Goal: Check status: Check status

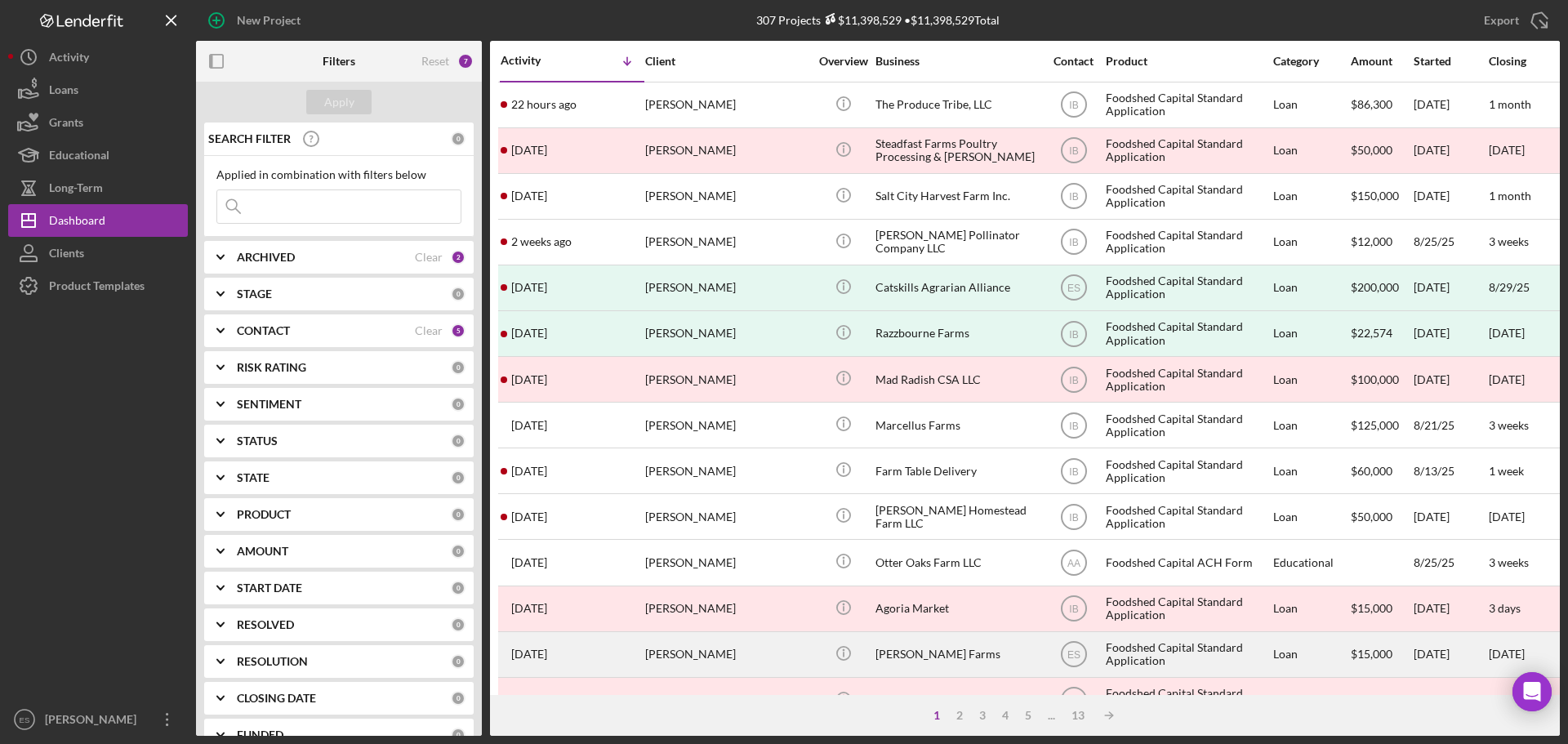
click at [818, 646] on div "Icon/Info" at bounding box center [843, 655] width 61 height 43
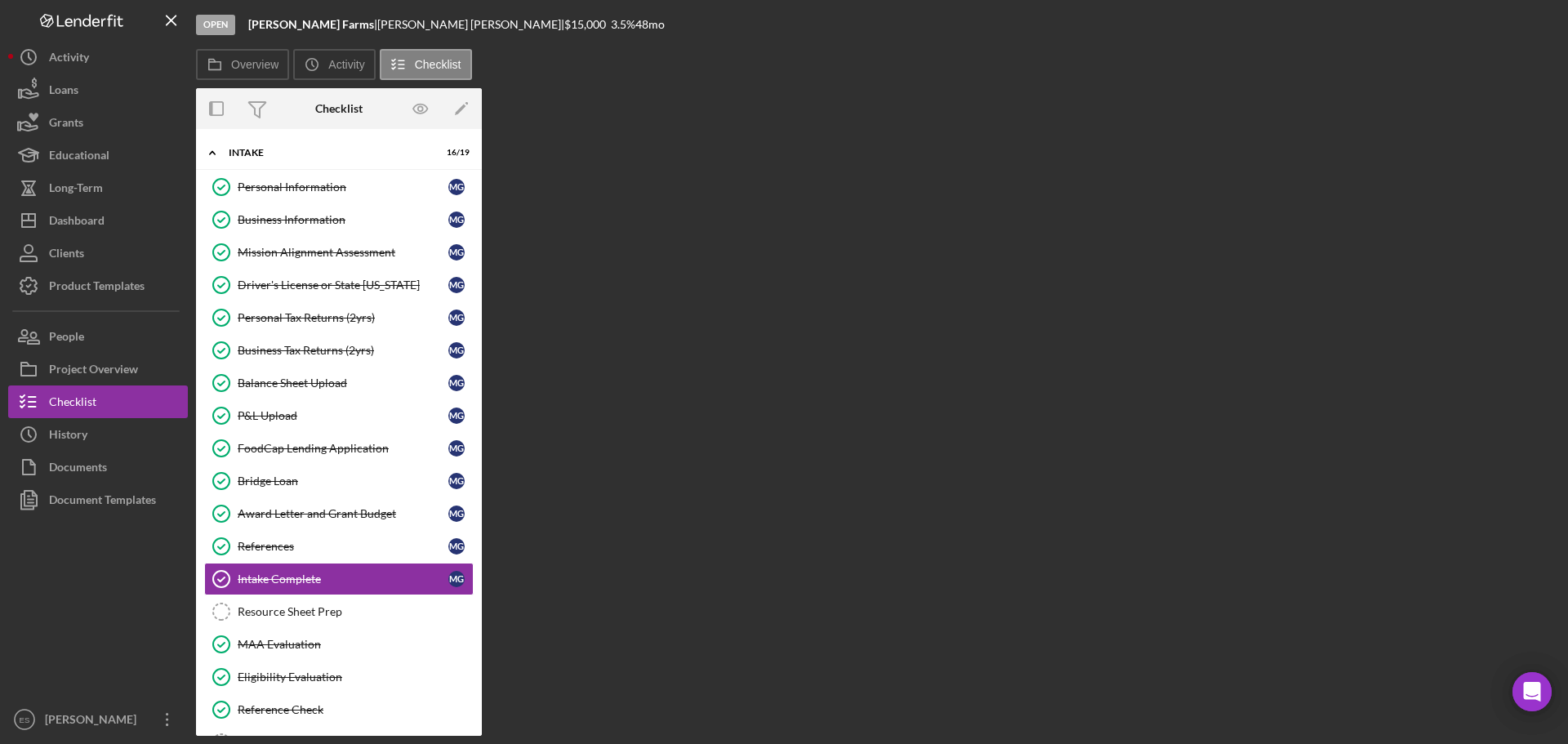
scroll to position [146, 0]
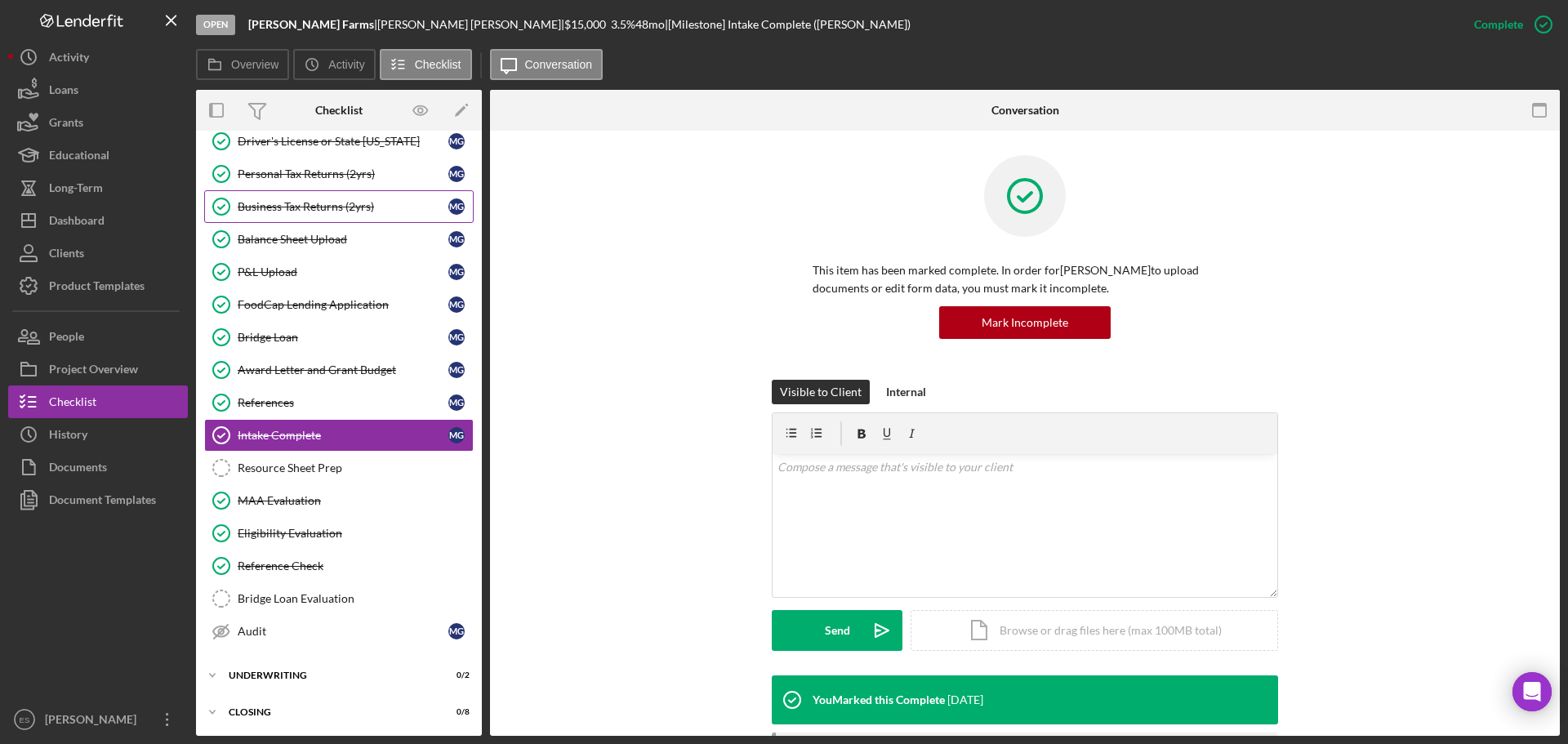
drag, startPoint x: 333, startPoint y: 199, endPoint x: 343, endPoint y: 203, distance: 10.8
click at [333, 200] on div "Business Tax Returns (2yrs)" at bounding box center [343, 207] width 210 height 13
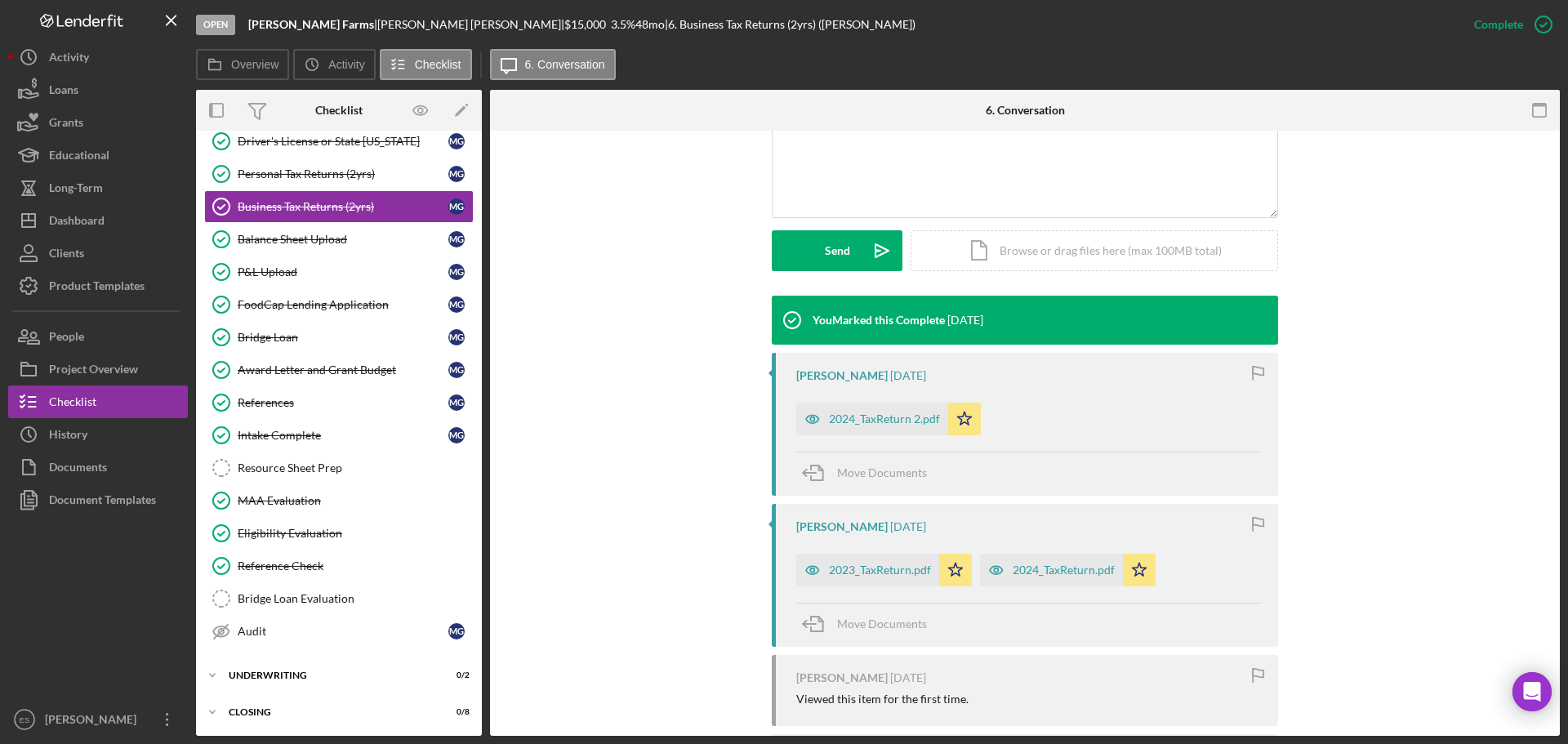
scroll to position [409, 0]
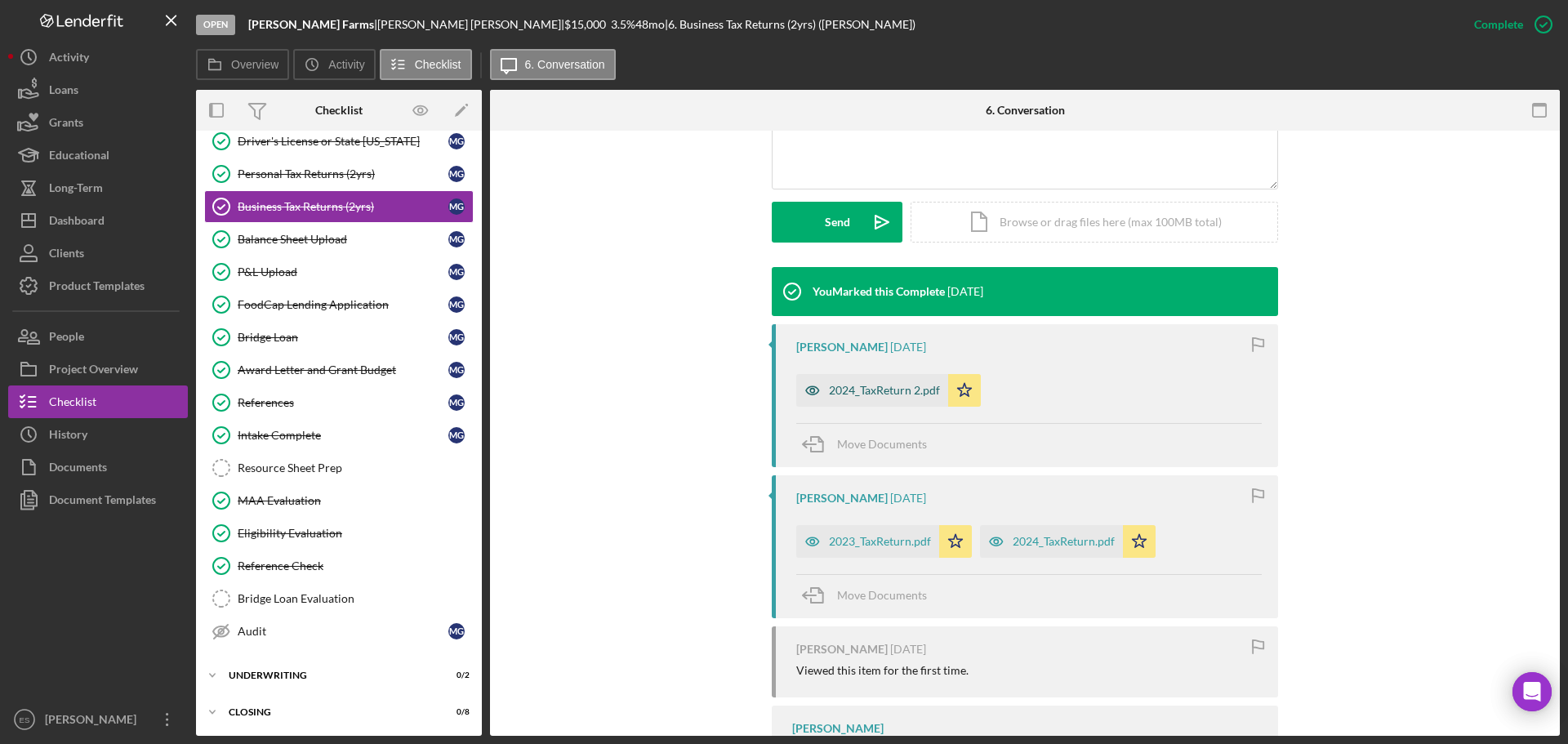
click at [868, 390] on div "2024_TaxReturn 2.pdf" at bounding box center [884, 391] width 111 height 13
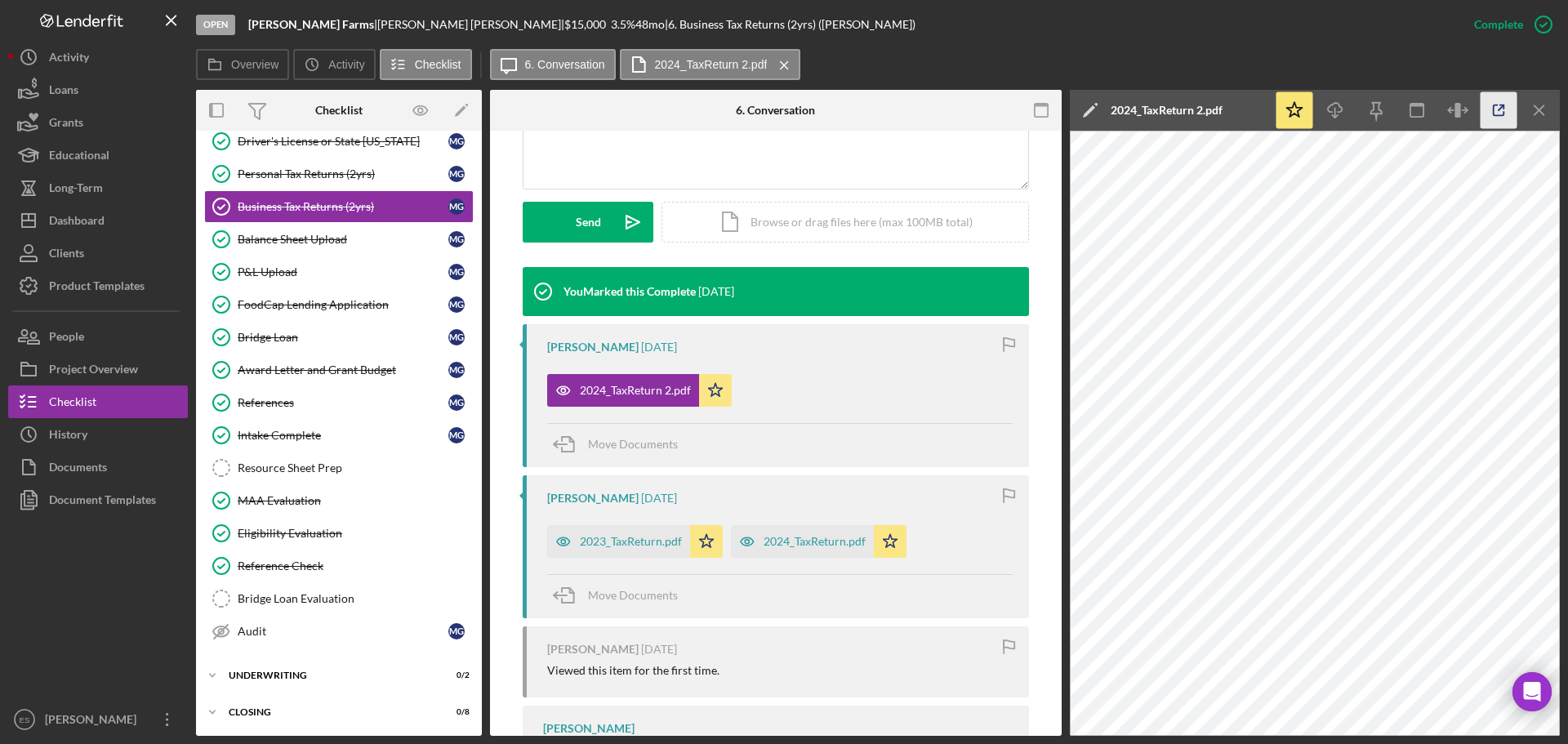
click at [1497, 108] on icon "button" at bounding box center [1498, 110] width 37 height 37
click at [108, 215] on button "Icon/Dashboard Dashboard" at bounding box center [98, 220] width 179 height 33
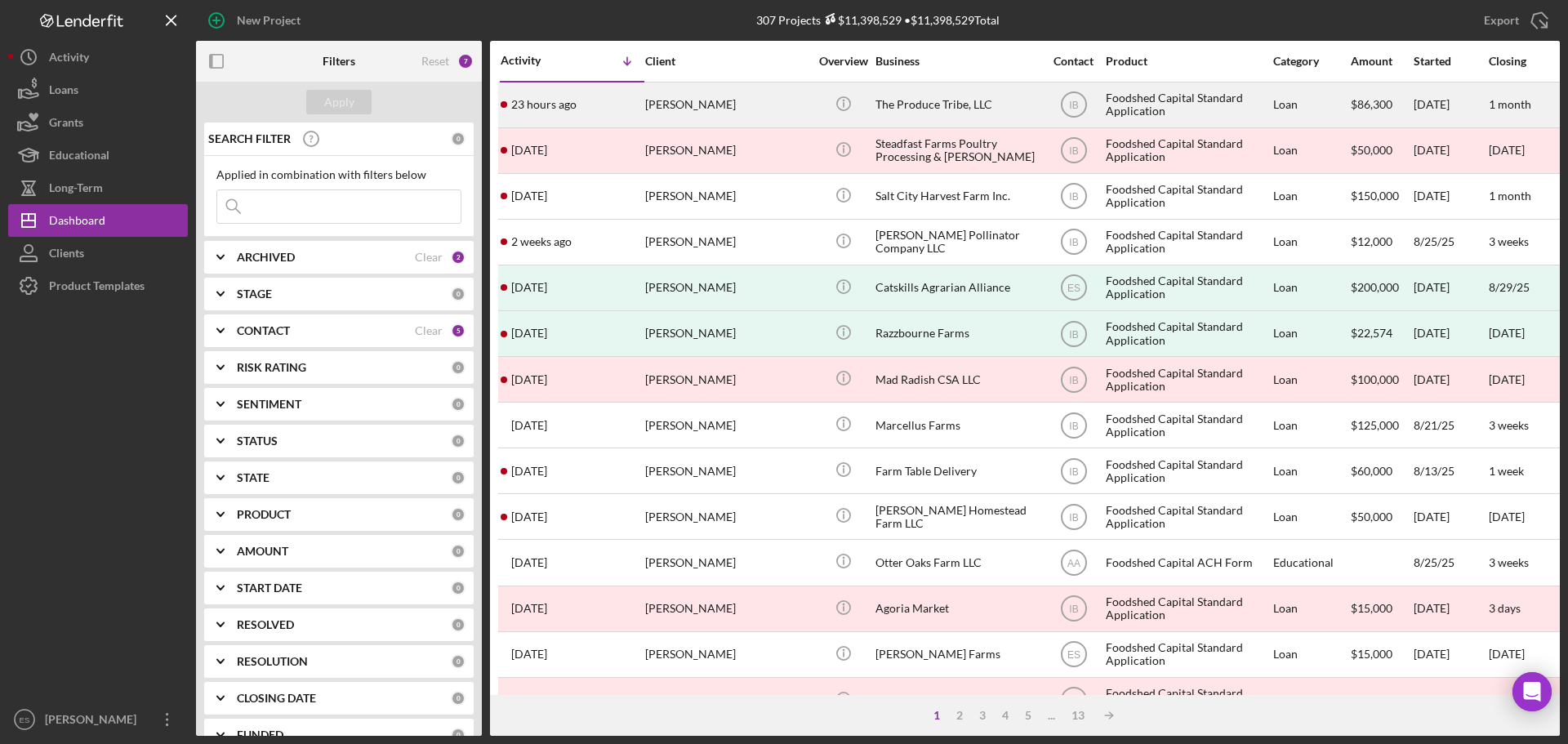
click at [772, 108] on div "[PERSON_NAME]" at bounding box center [727, 105] width 163 height 43
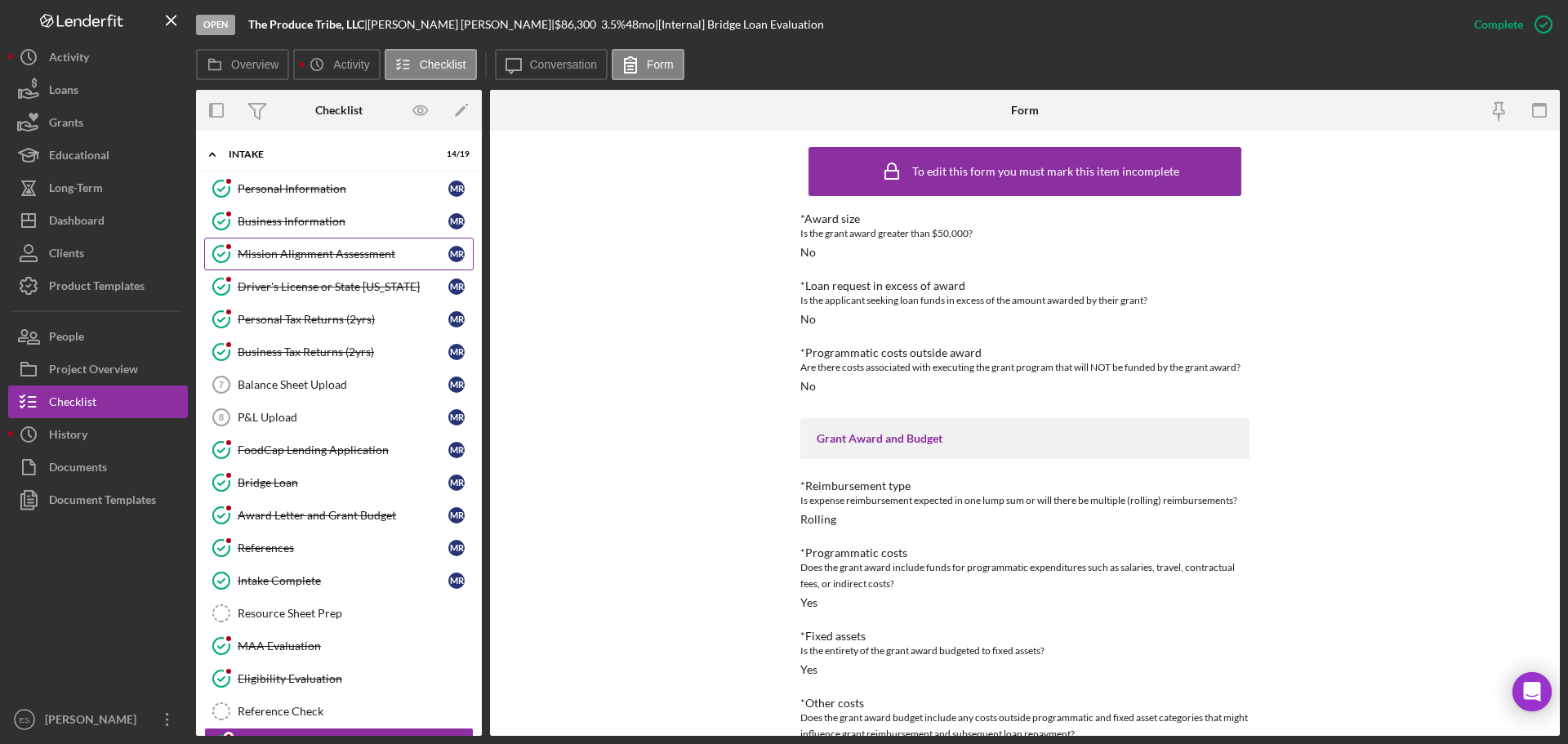
click at [357, 257] on div "Mission Alignment Assessment" at bounding box center [343, 254] width 210 height 13
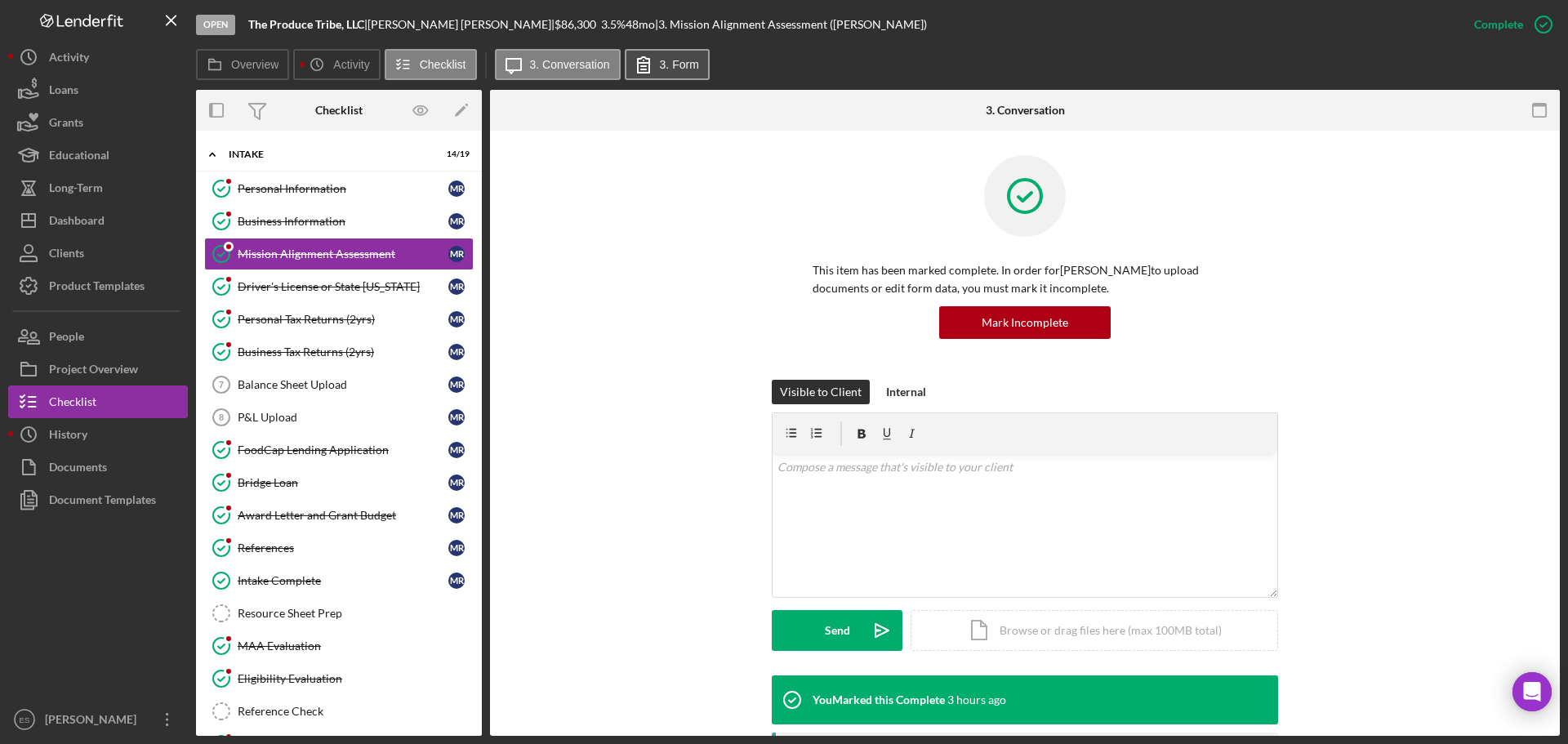
click at [671, 66] on label "3. Form" at bounding box center [679, 65] width 39 height 13
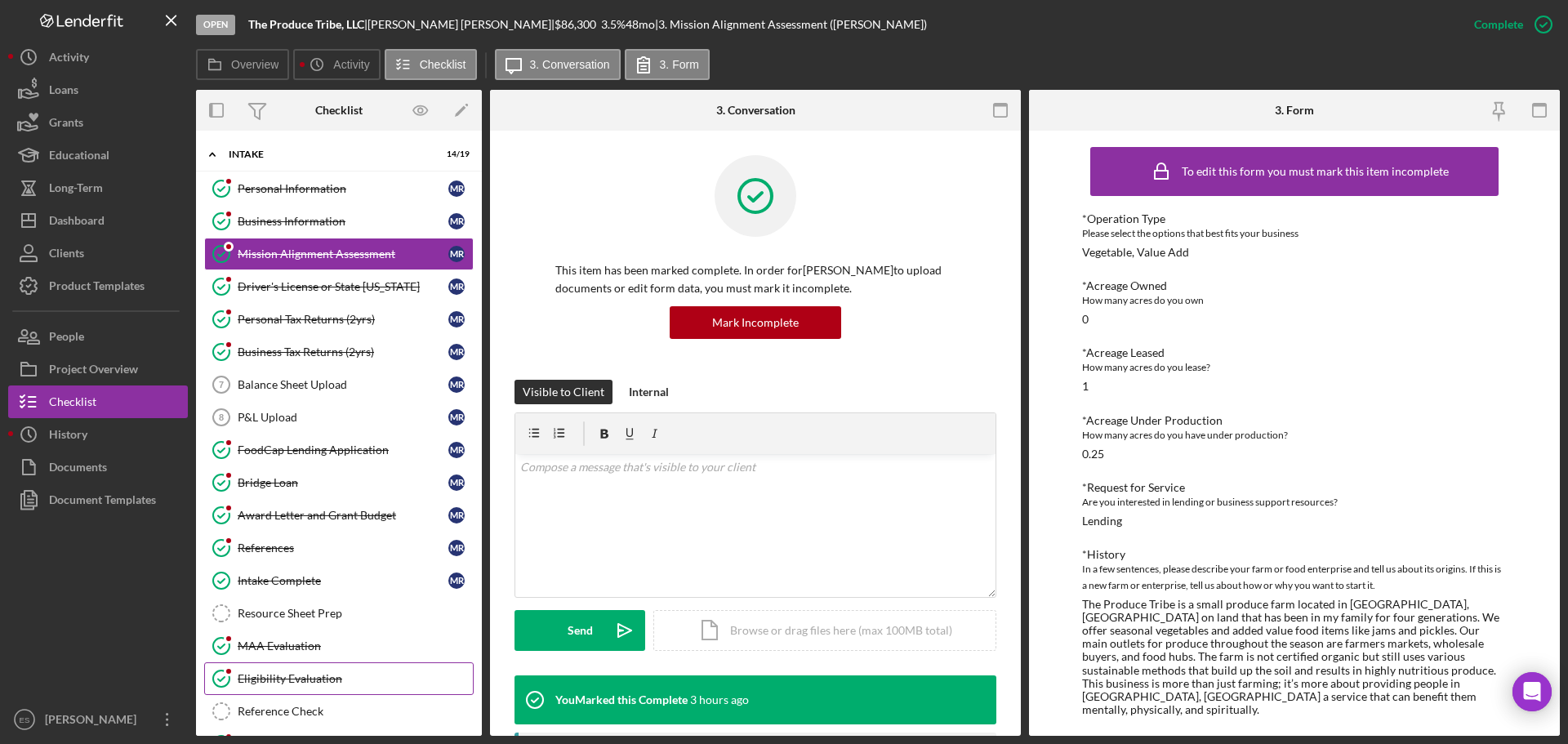
drag, startPoint x: 336, startPoint y: 674, endPoint x: 361, endPoint y: 665, distance: 26.6
click at [336, 674] on div "Eligibility Evaluation" at bounding box center [355, 678] width 235 height 13
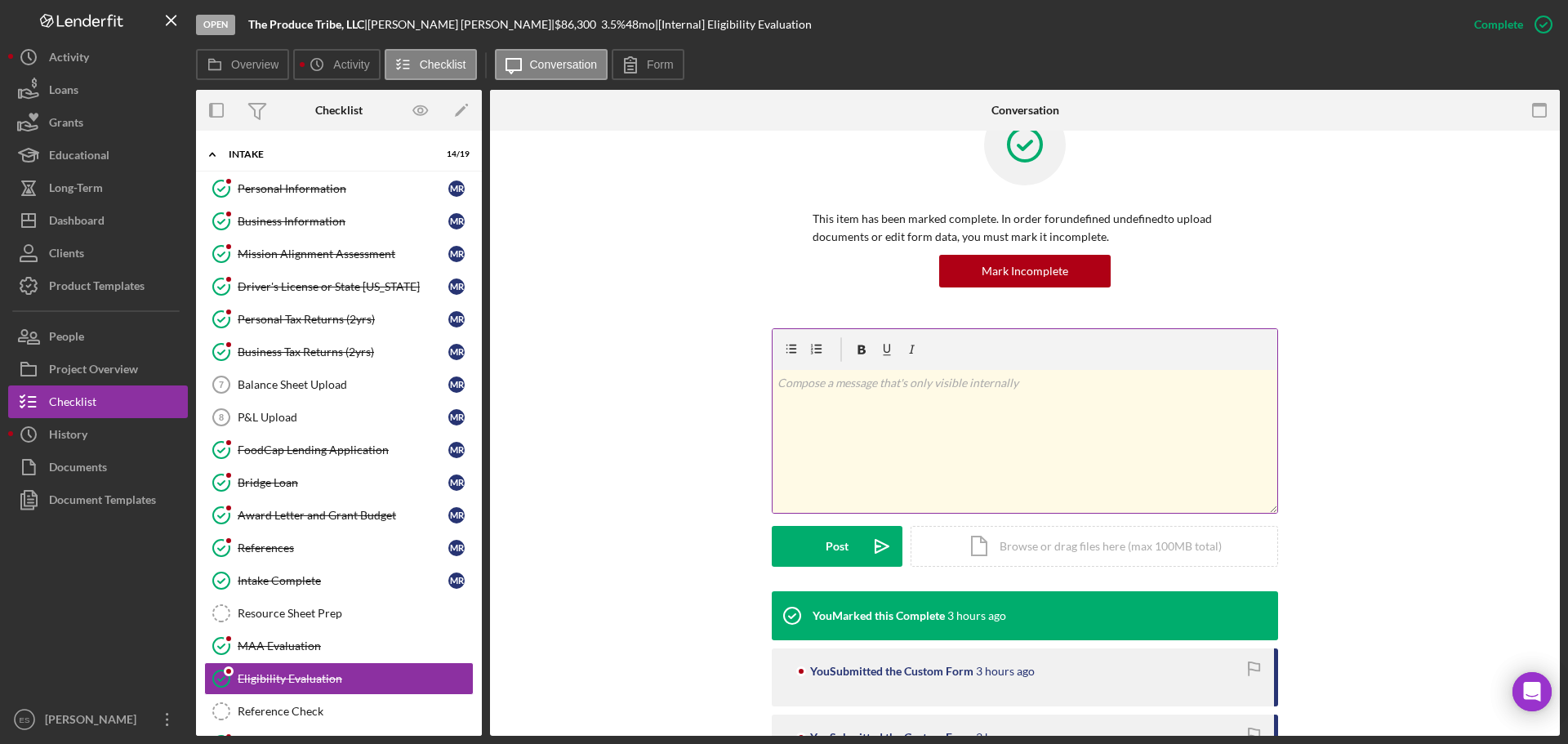
scroll to position [245, 0]
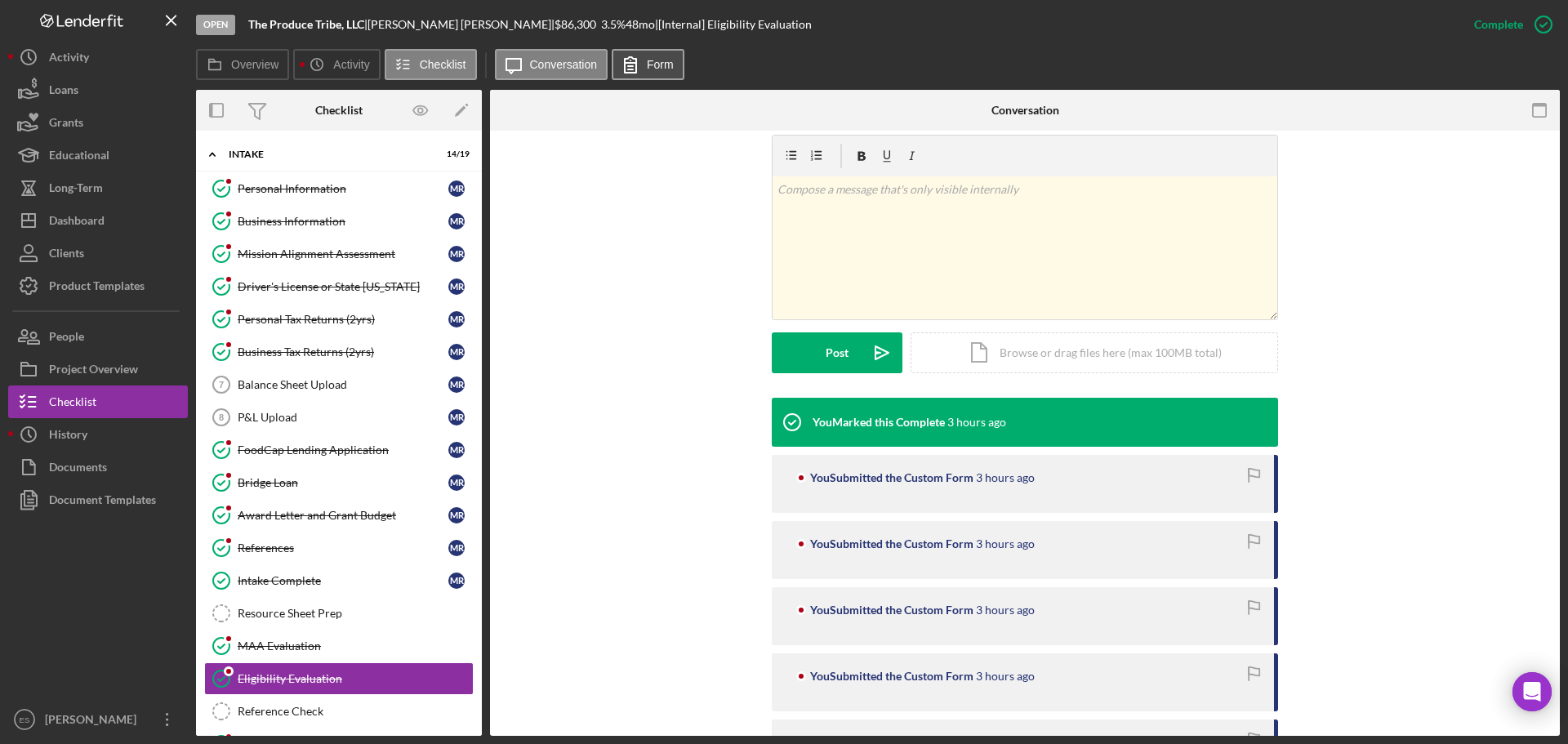
click at [659, 70] on label "Form" at bounding box center [660, 65] width 27 height 13
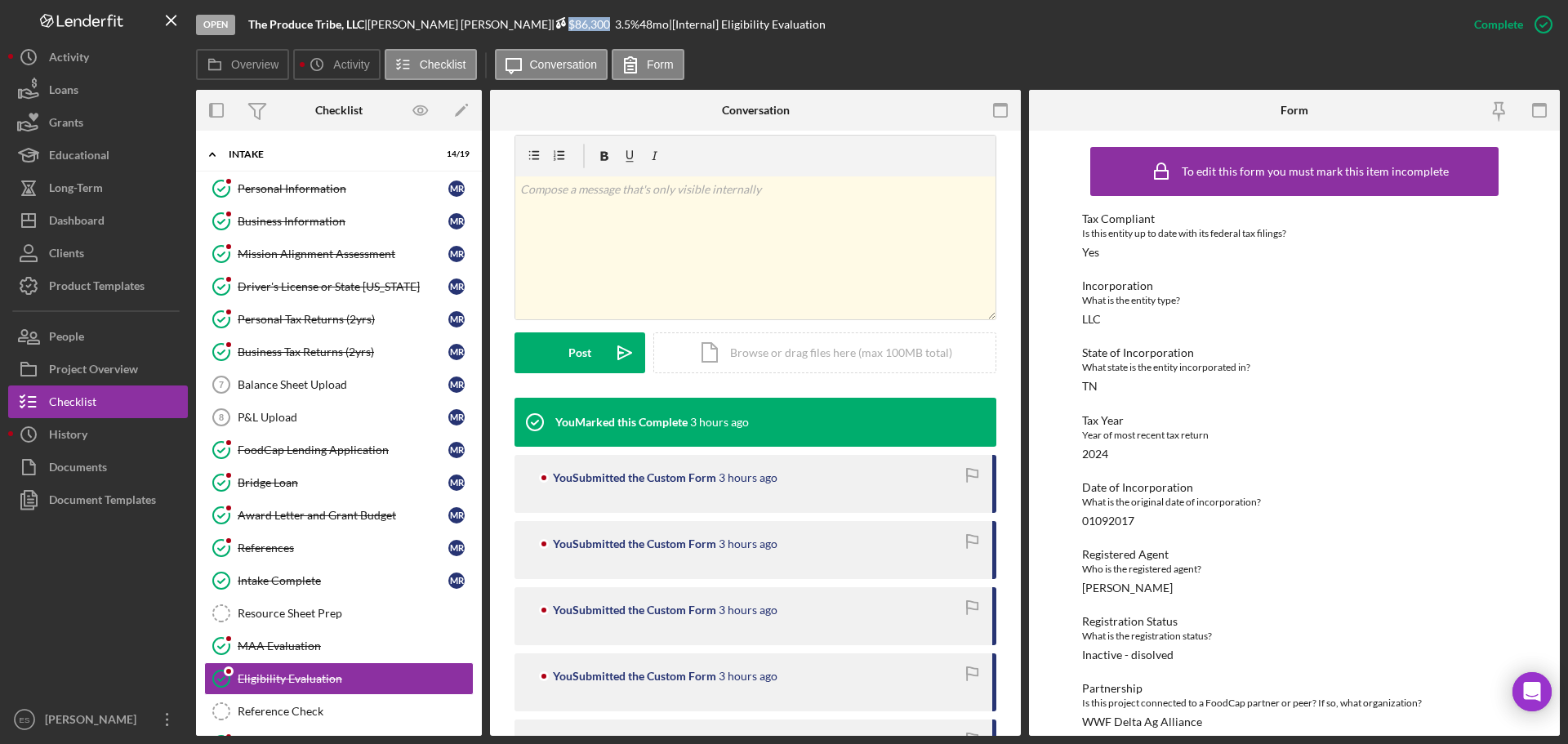
drag, startPoint x: 498, startPoint y: 23, endPoint x: 540, endPoint y: 23, distance: 42.0
click at [554, 23] on span "$86,300" at bounding box center [582, 23] width 55 height 14
copy span "$86,300"
drag, startPoint x: 328, startPoint y: 349, endPoint x: 480, endPoint y: 387, distance: 156.7
click at [328, 349] on div "Business Tax Returns (2yrs)" at bounding box center [343, 352] width 210 height 13
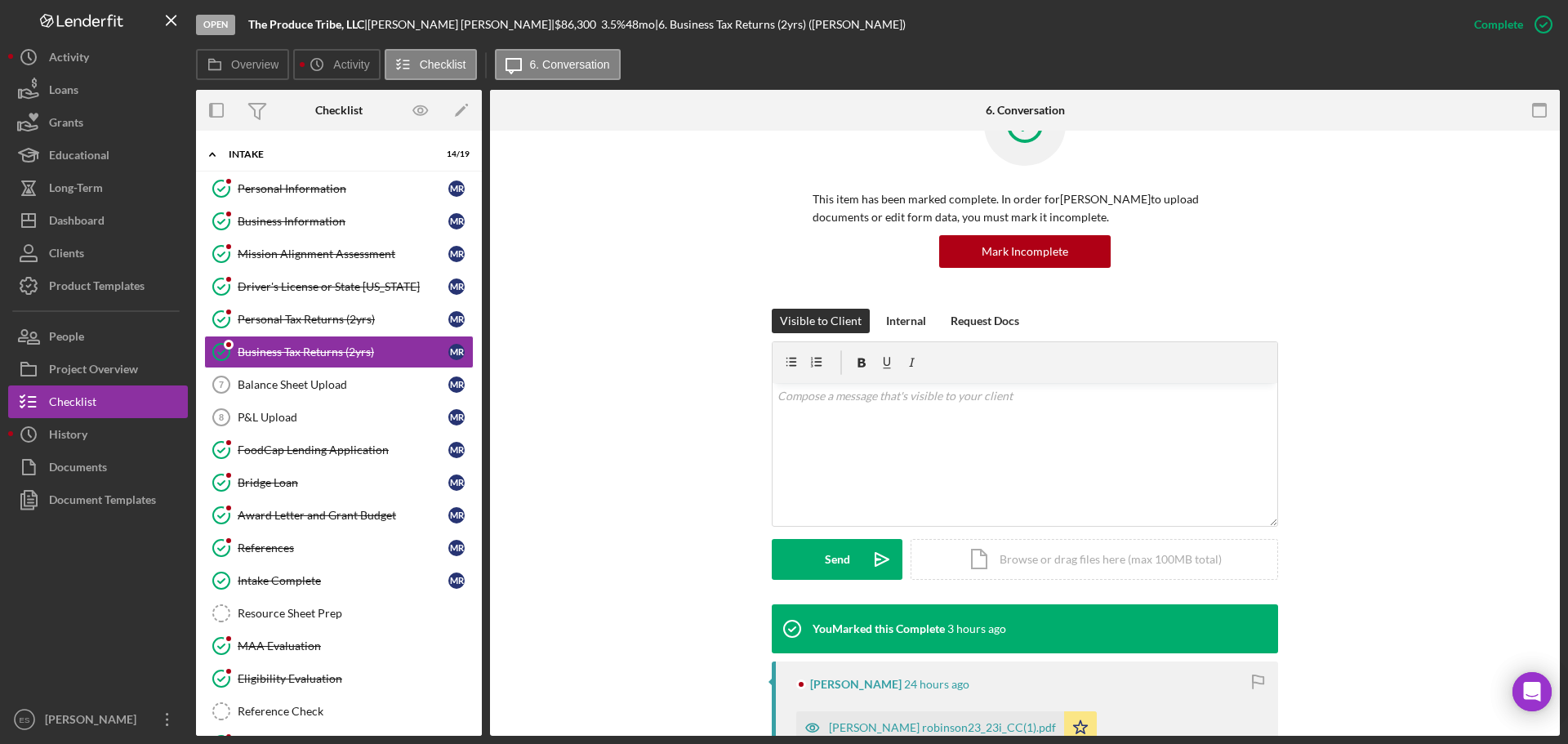
scroll to position [245, 0]
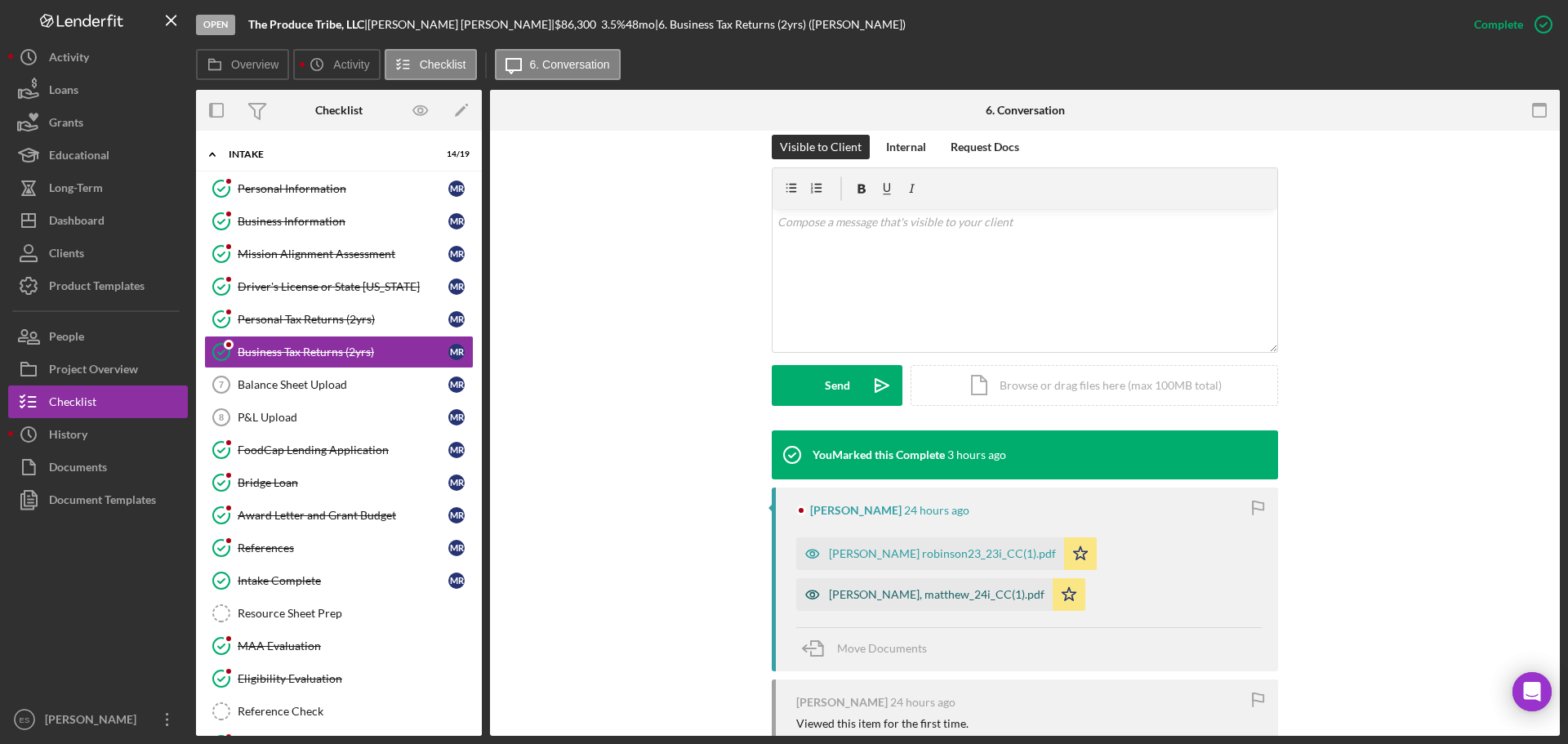
click at [883, 586] on div "[PERSON_NAME], matthew_24i_CC(1).pdf" at bounding box center [924, 594] width 256 height 33
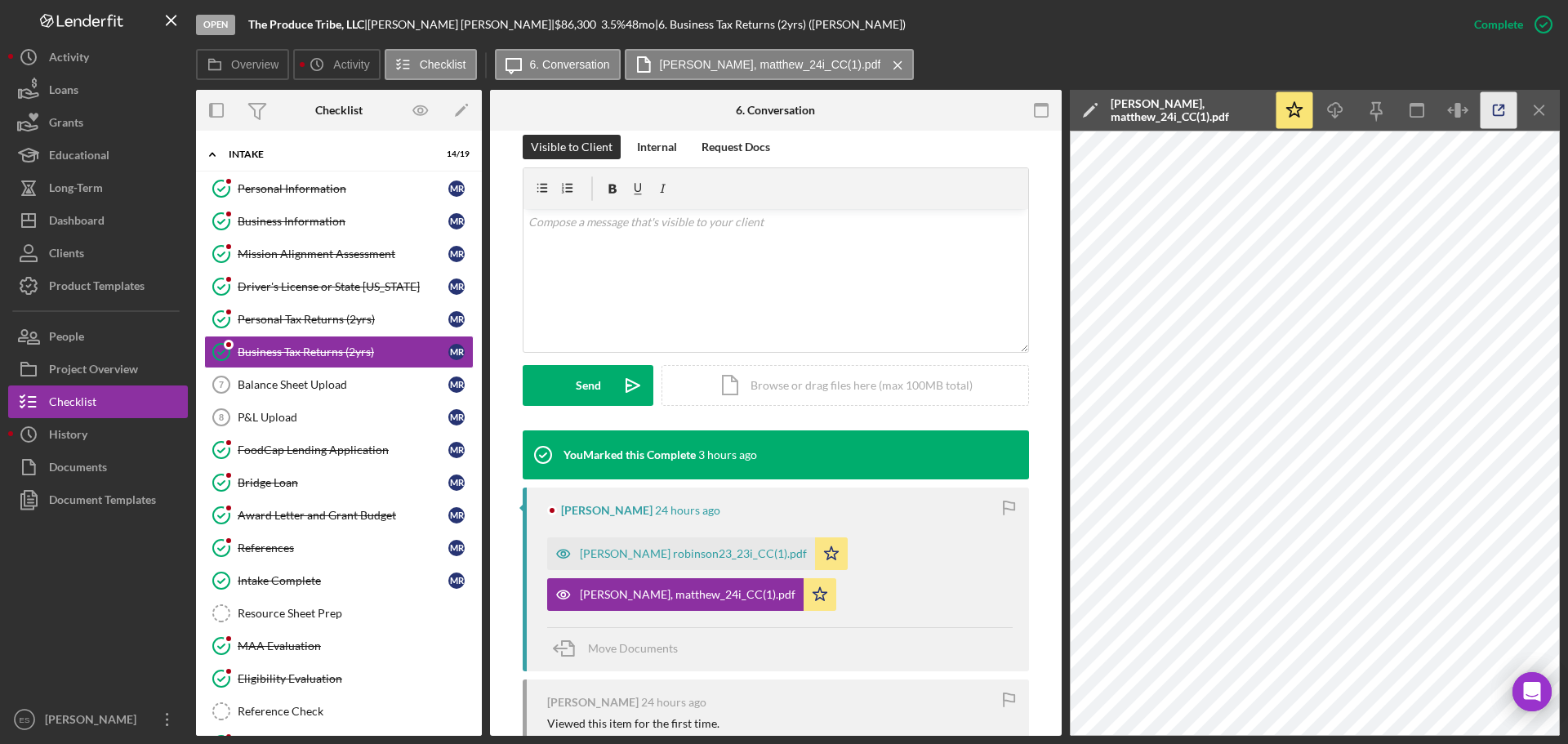
click at [1498, 109] on line "button" at bounding box center [1500, 107] width 5 height 5
drag, startPoint x: 295, startPoint y: 485, endPoint x: 559, endPoint y: 467, distance: 264.6
click at [295, 485] on div "Bridge Loan" at bounding box center [343, 483] width 210 height 13
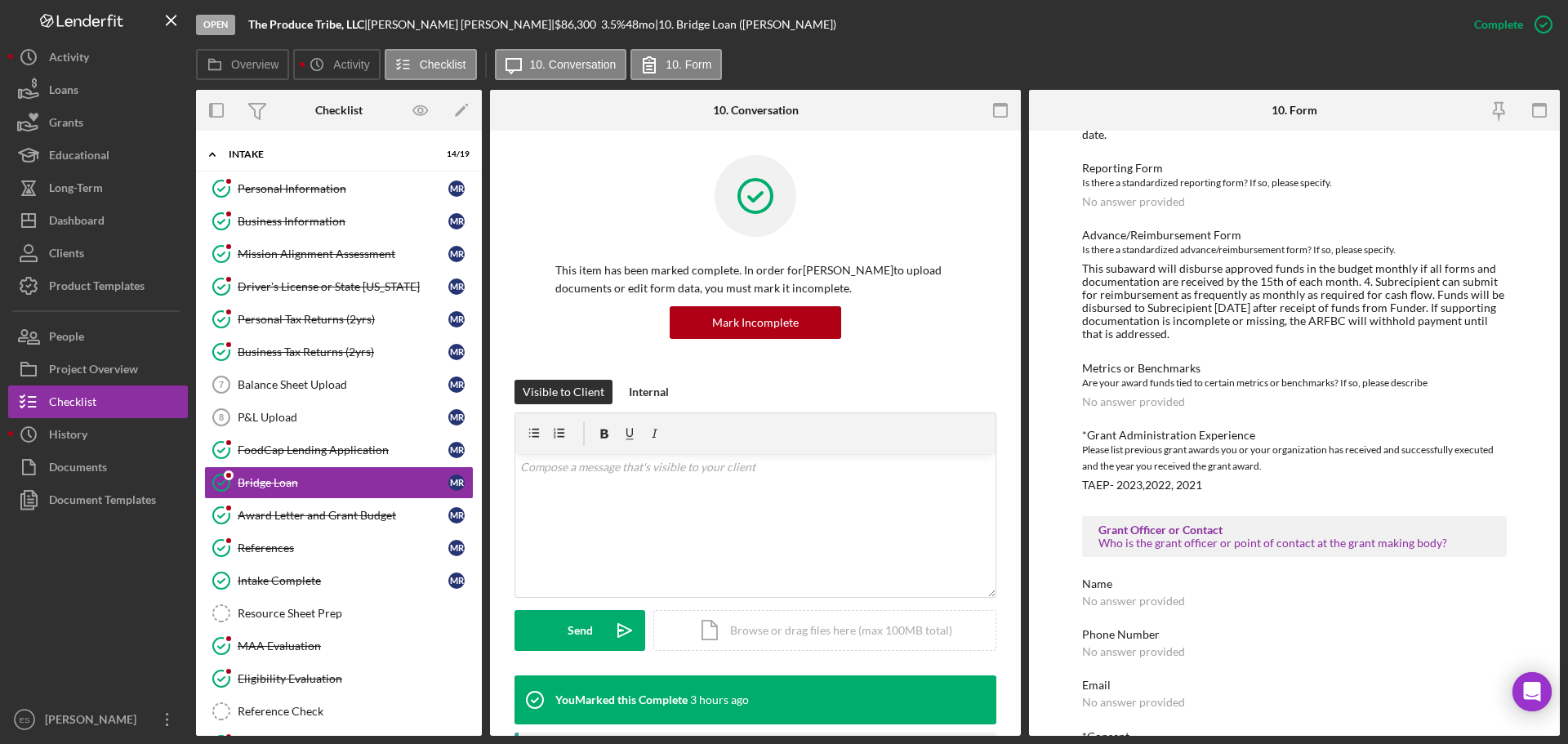
scroll to position [898, 0]
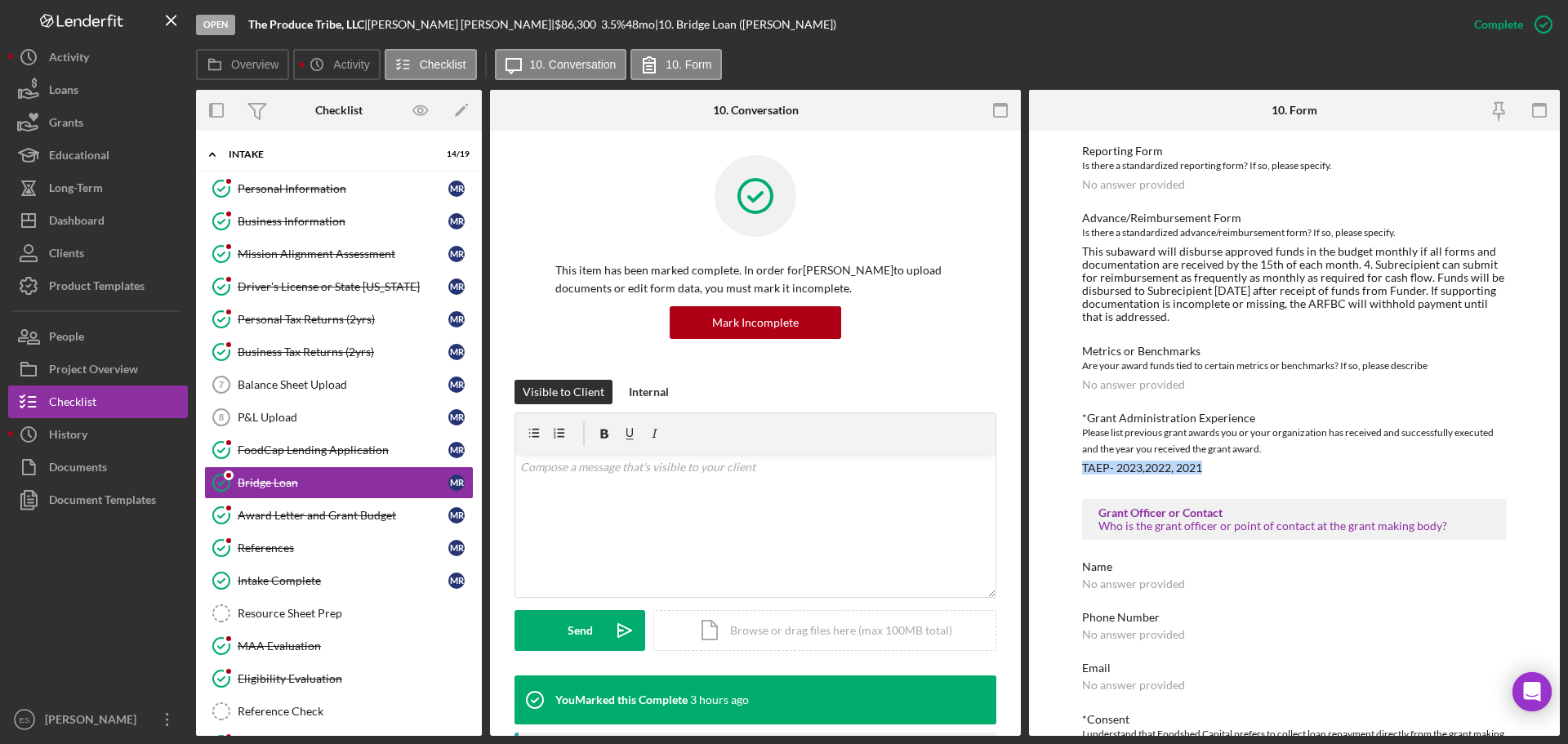
drag, startPoint x: 1083, startPoint y: 469, endPoint x: 1218, endPoint y: 465, distance: 135.1
click at [1218, 465] on div "*Grant Administration Experience Please list previous grant awards you or your …" at bounding box center [1295, 442] width 425 height 63
copy div "TAEP- 2023,2022, 2021"
click at [1133, 473] on div "TAEP- 2023,2022, 2021" at bounding box center [1142, 468] width 120 height 13
drag, startPoint x: 1083, startPoint y: 470, endPoint x: 1220, endPoint y: 466, distance: 137.1
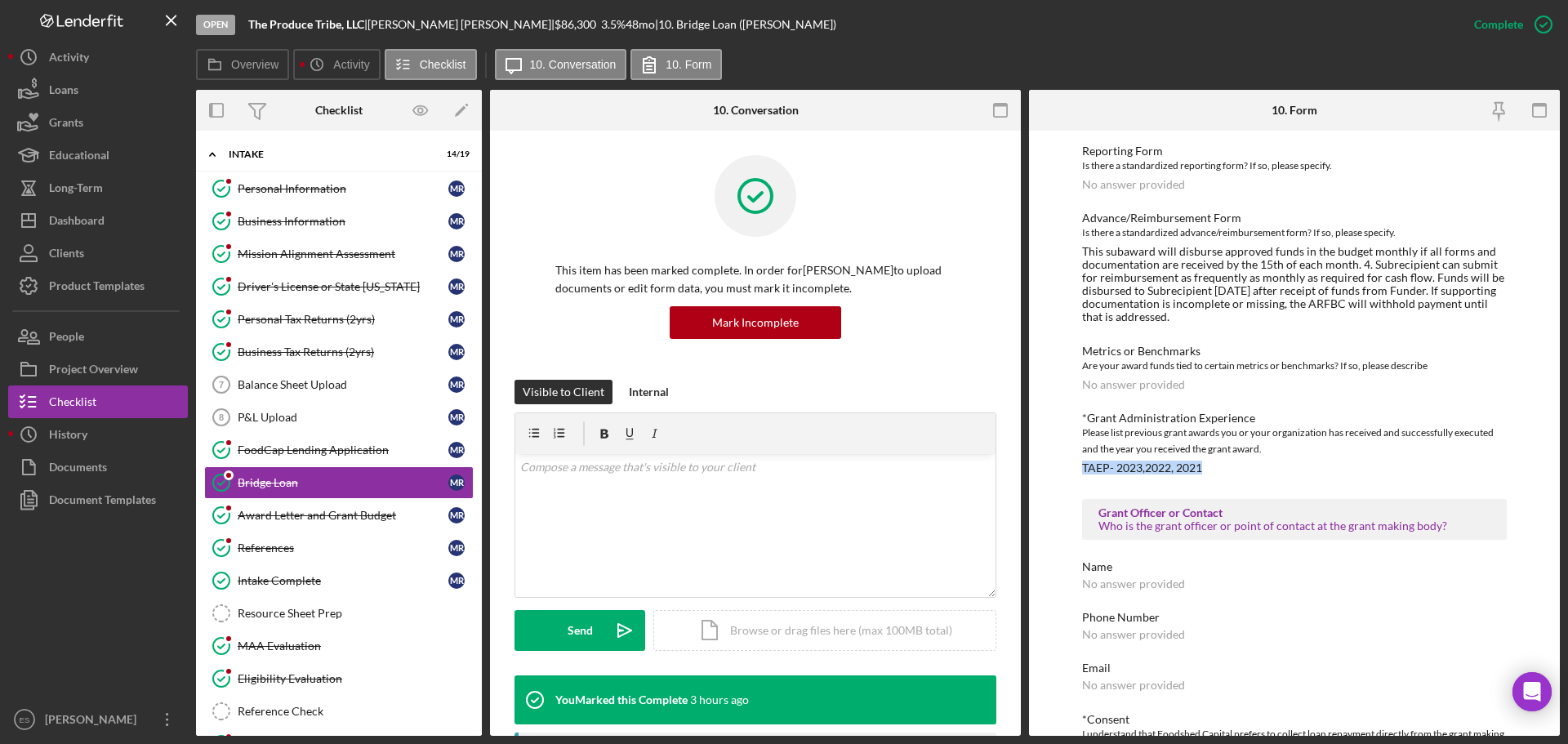
click at [1220, 467] on div "*Grant Administration Experience Please list previous grant awards you or your …" at bounding box center [1295, 442] width 425 height 63
click at [118, 215] on button "Icon/Dashboard Dashboard" at bounding box center [98, 220] width 179 height 33
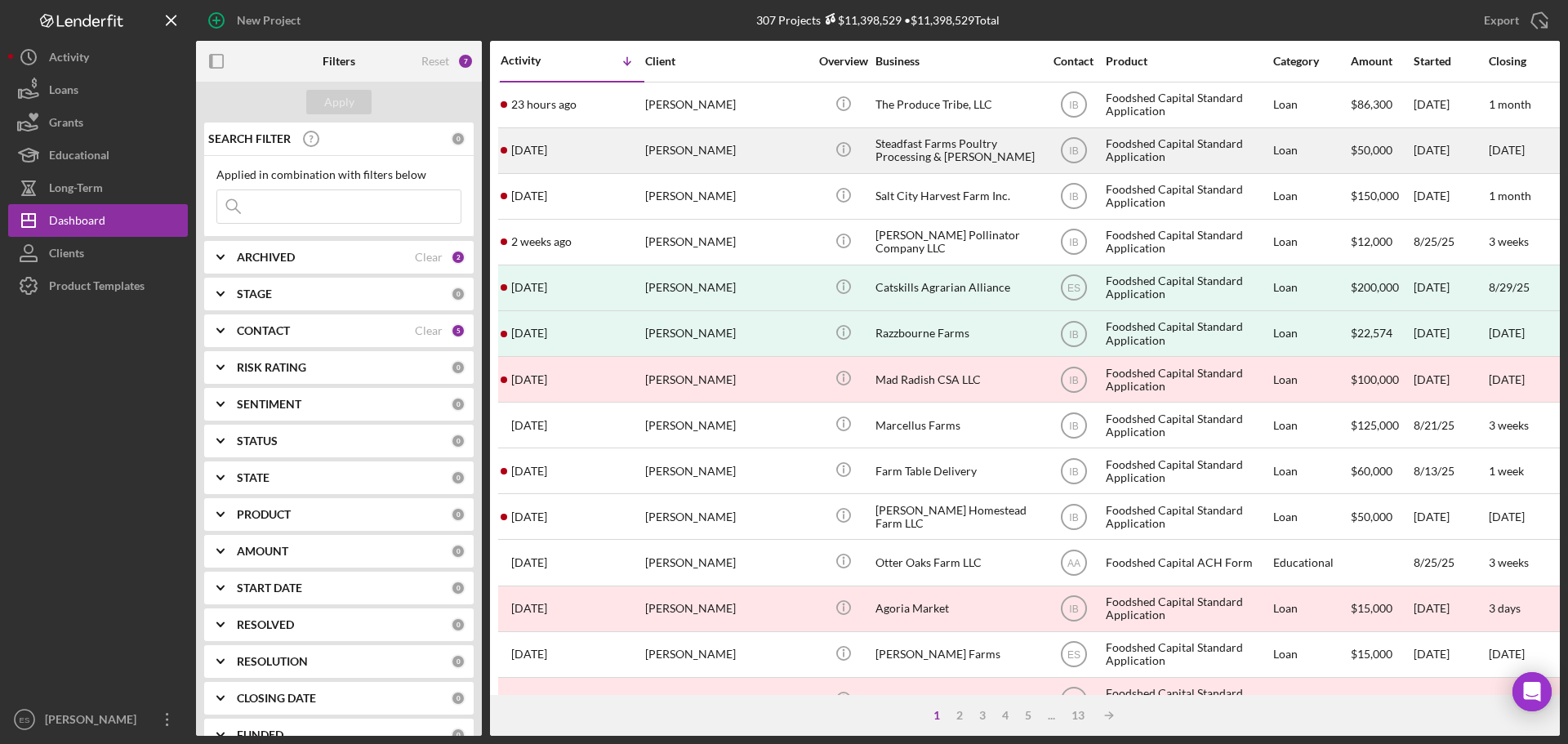
click at [753, 155] on div "Jared McCool" at bounding box center [727, 150] width 163 height 43
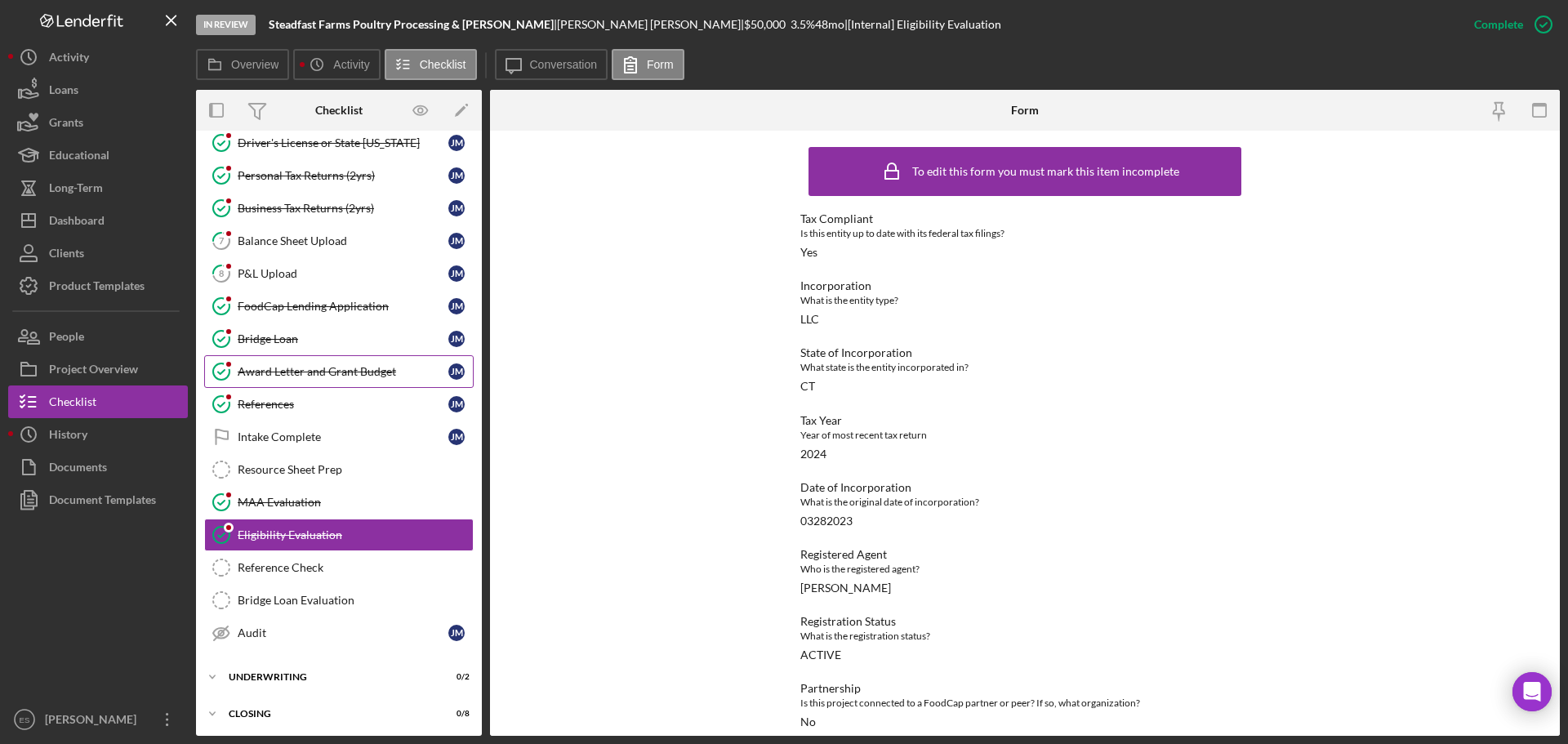
scroll to position [146, 0]
click at [323, 340] on div "Bridge Loan" at bounding box center [343, 337] width 210 height 13
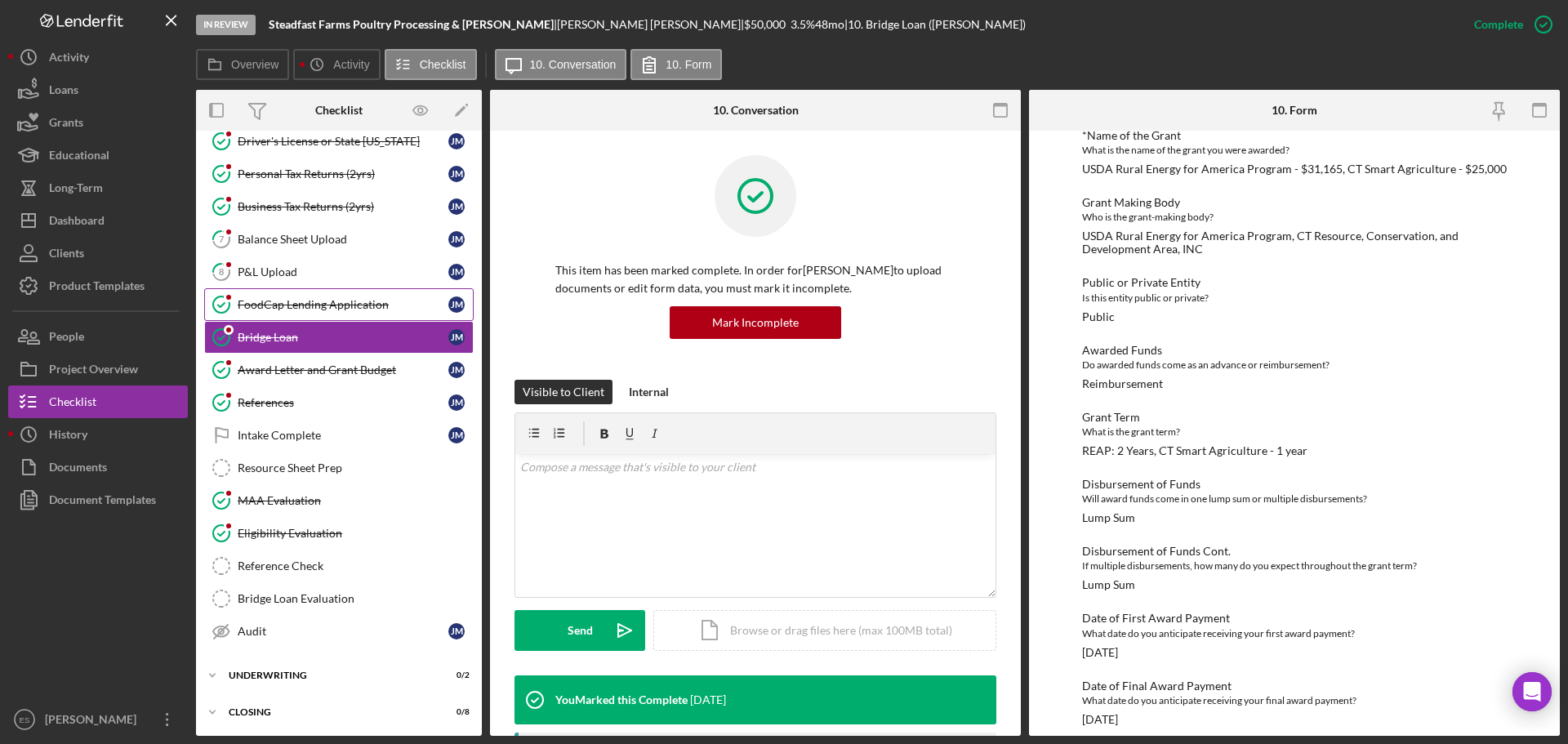
scroll to position [82, 0]
click at [360, 370] on div "Award Letter and Grant Budget" at bounding box center [343, 370] width 210 height 13
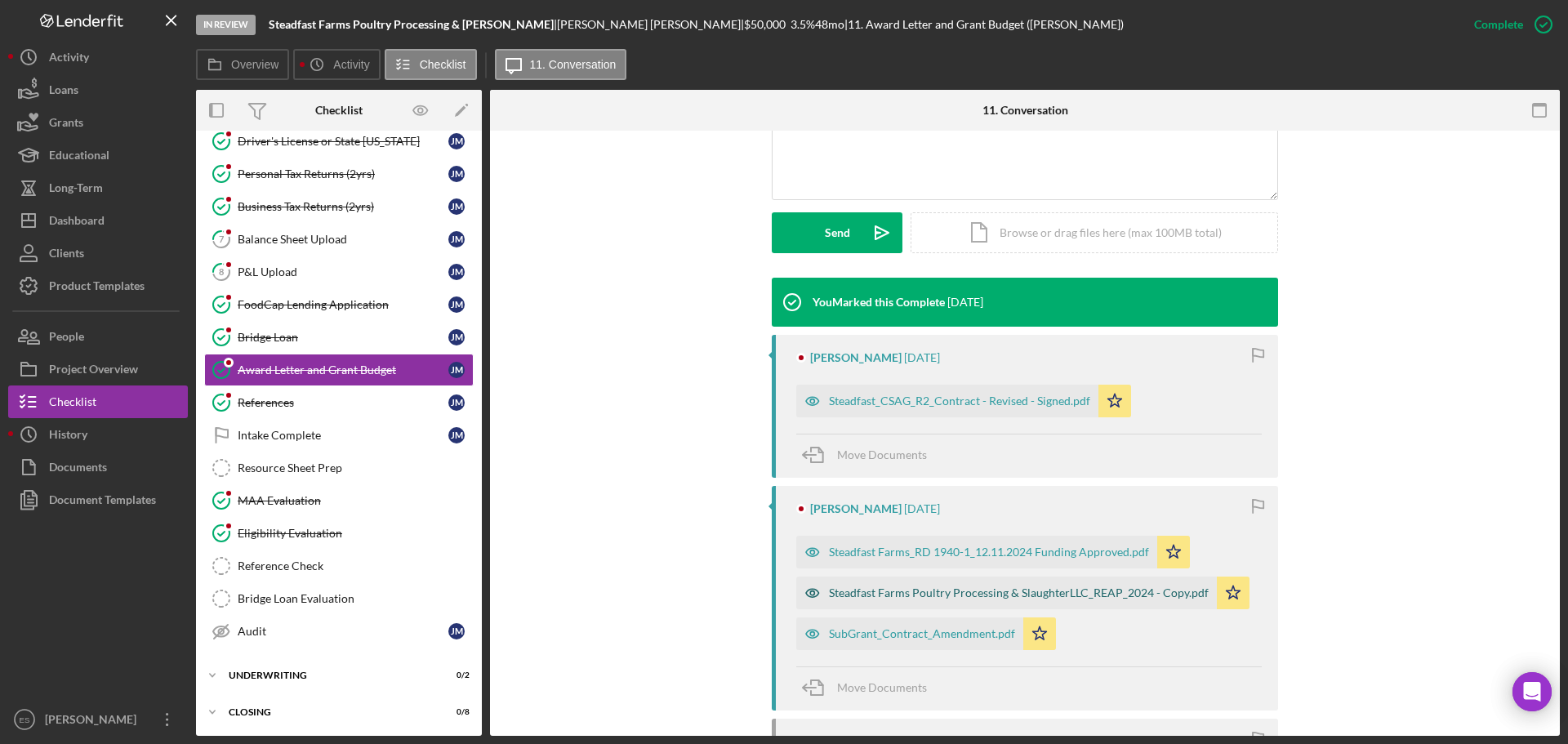
scroll to position [490, 0]
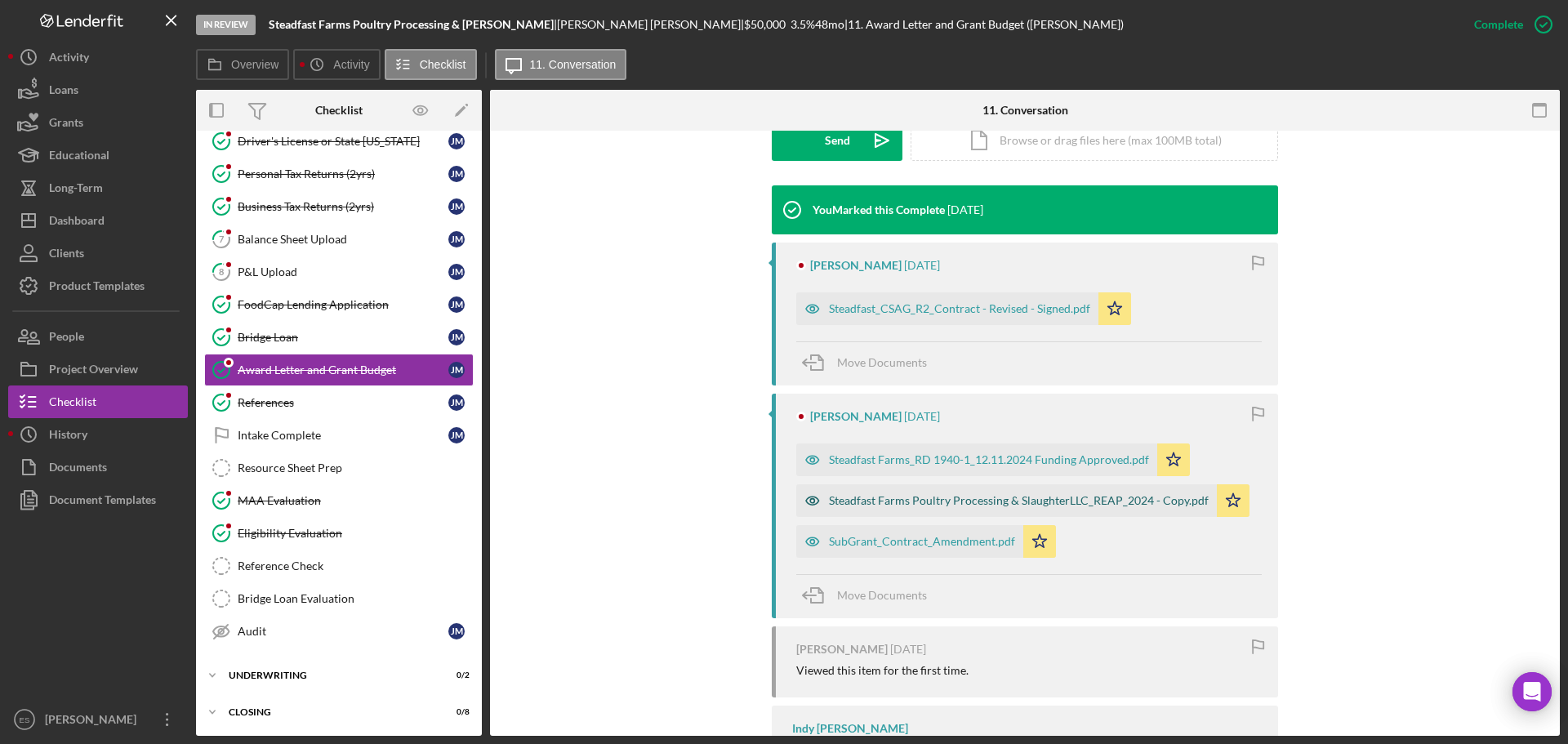
click at [937, 502] on div "Steadfast Farms Poultry Processing & SlaughterLLC_REAP_2024 - Copy.pdf" at bounding box center [1018, 501] width 380 height 13
